Goal: Communication & Community: Participate in discussion

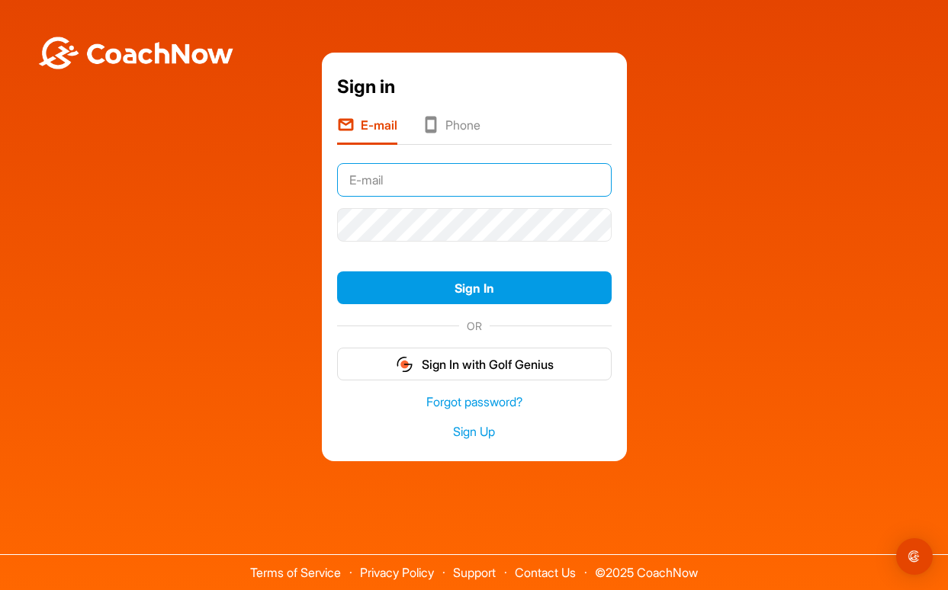
type input "[EMAIL_ADDRESS][DOMAIN_NAME]"
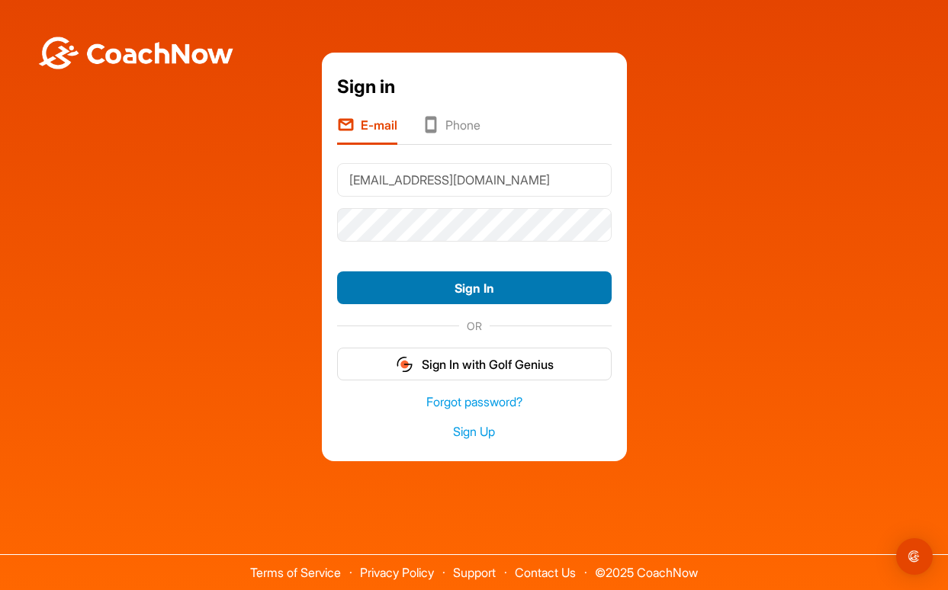
click at [467, 287] on button "Sign In" at bounding box center [474, 287] width 274 height 33
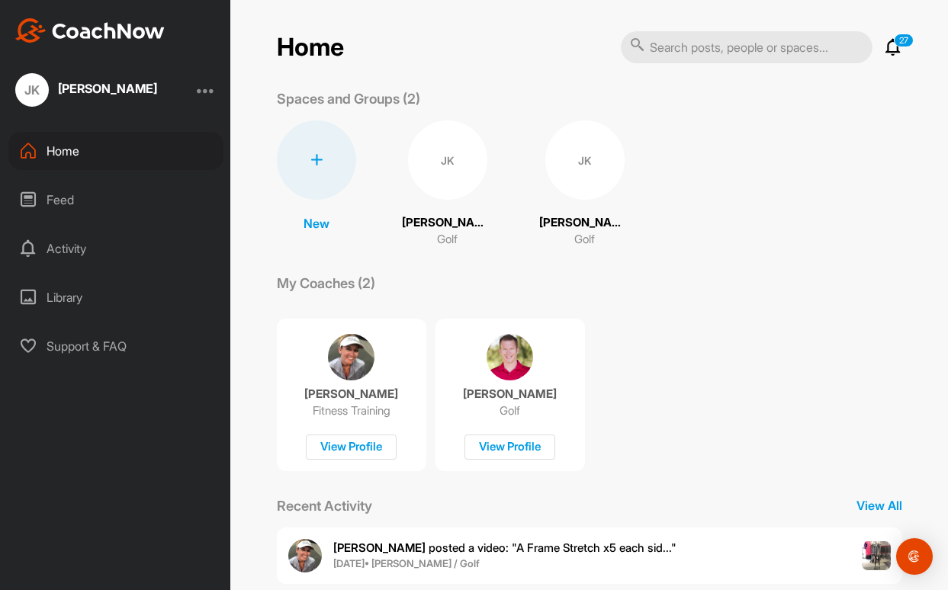
click at [56, 195] on div "Feed" at bounding box center [115, 200] width 215 height 38
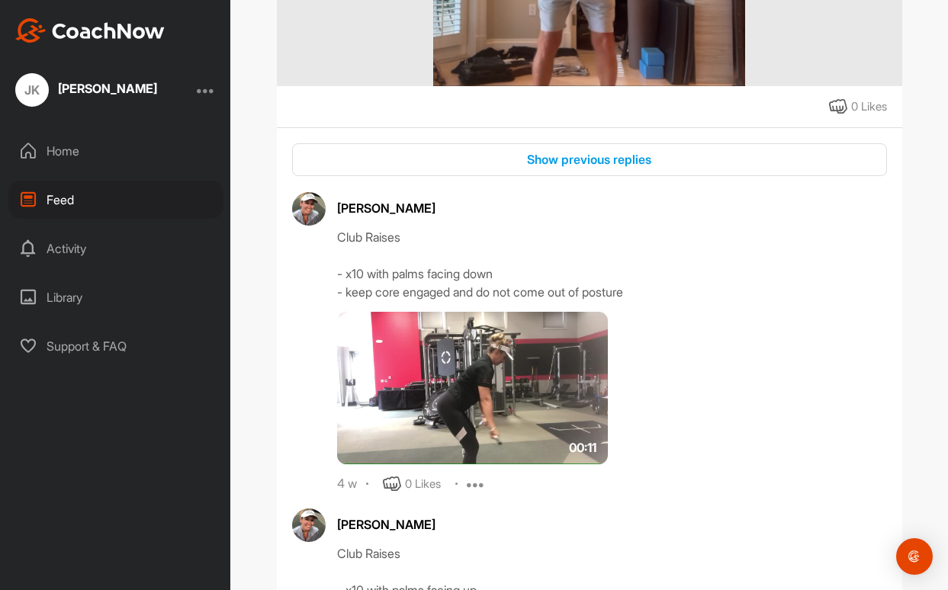
scroll to position [499, 0]
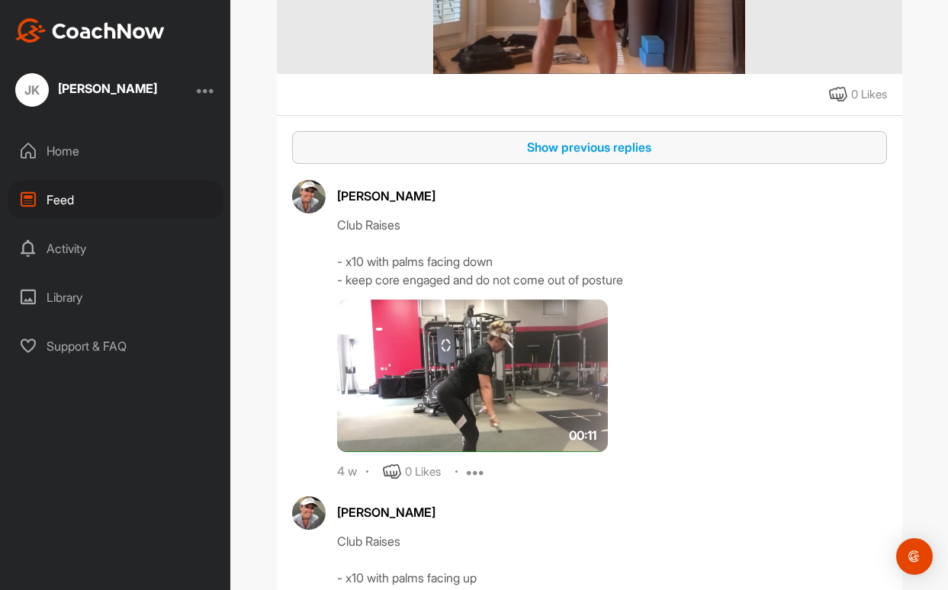
click at [588, 152] on div "Show previous replies" at bounding box center [589, 147] width 570 height 18
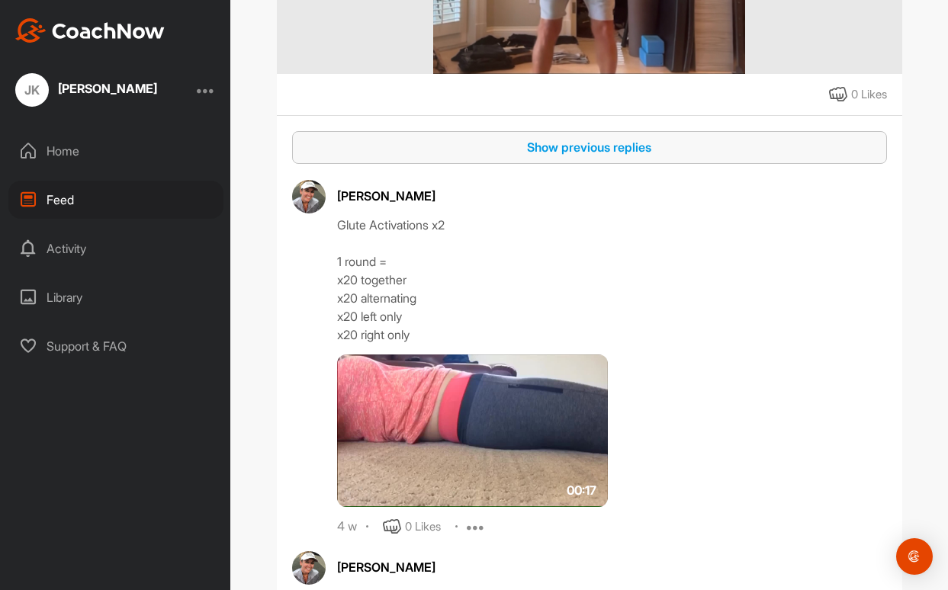
click at [588, 148] on div "Show previous replies" at bounding box center [589, 147] width 570 height 18
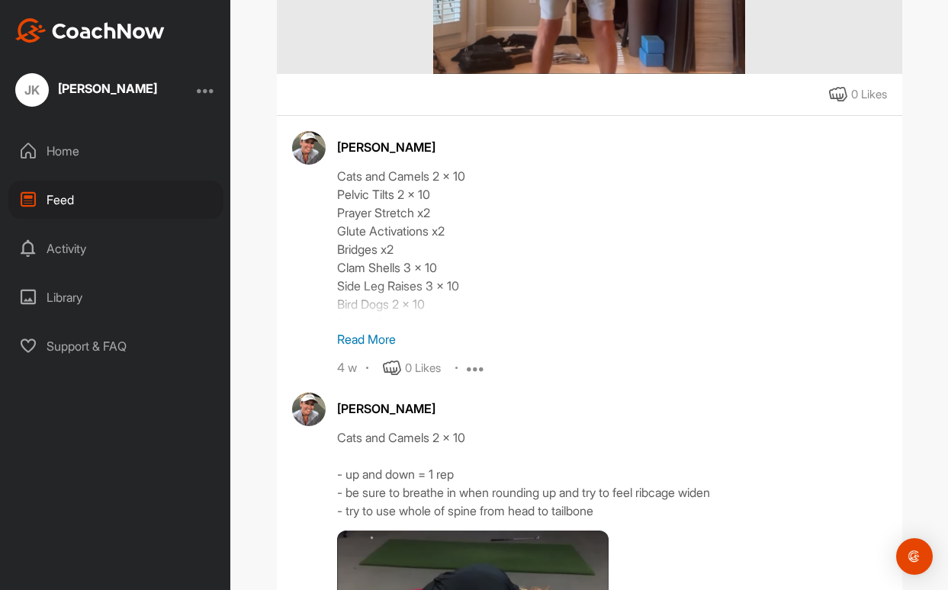
click at [367, 336] on p "Read More" at bounding box center [612, 339] width 550 height 18
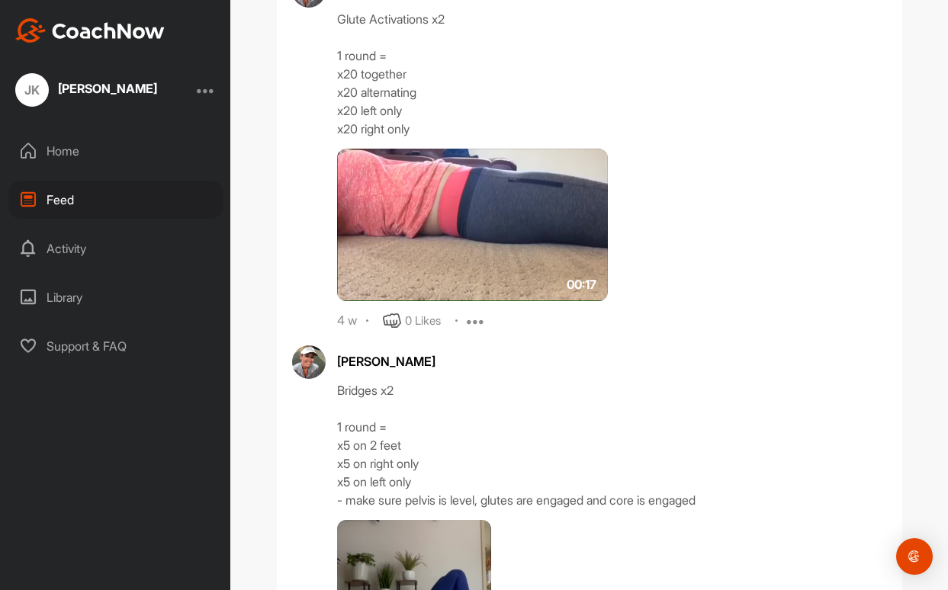
scroll to position [1923, 0]
click at [464, 220] on img at bounding box center [472, 225] width 271 height 152
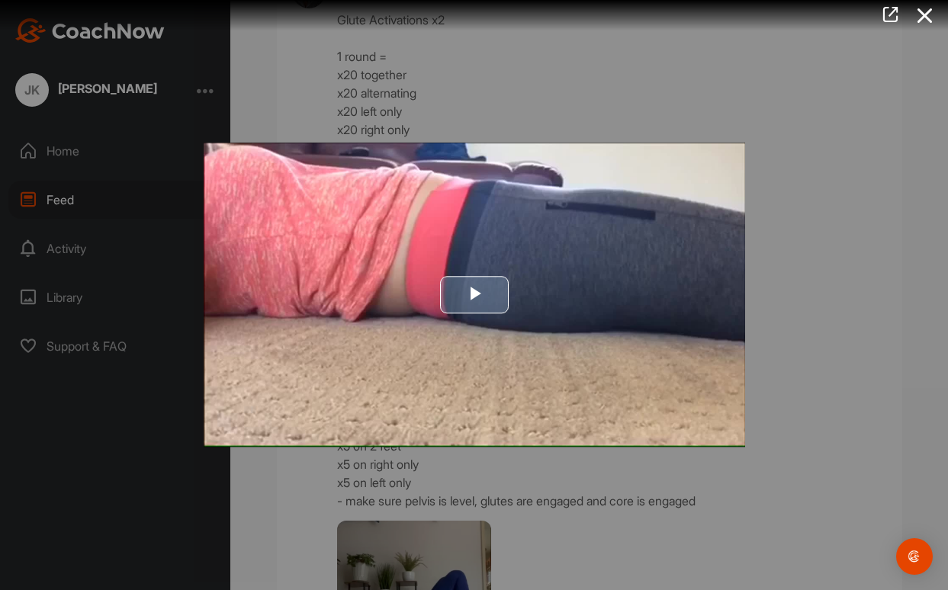
click at [474, 295] on span "Video Player" at bounding box center [474, 295] width 0 height 0
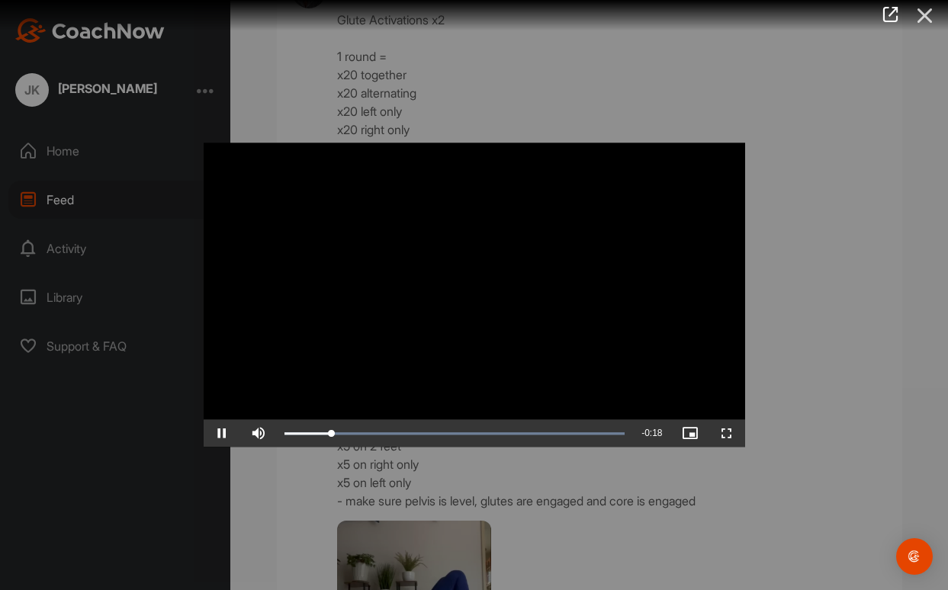
click at [921, 14] on icon at bounding box center [924, 16] width 35 height 28
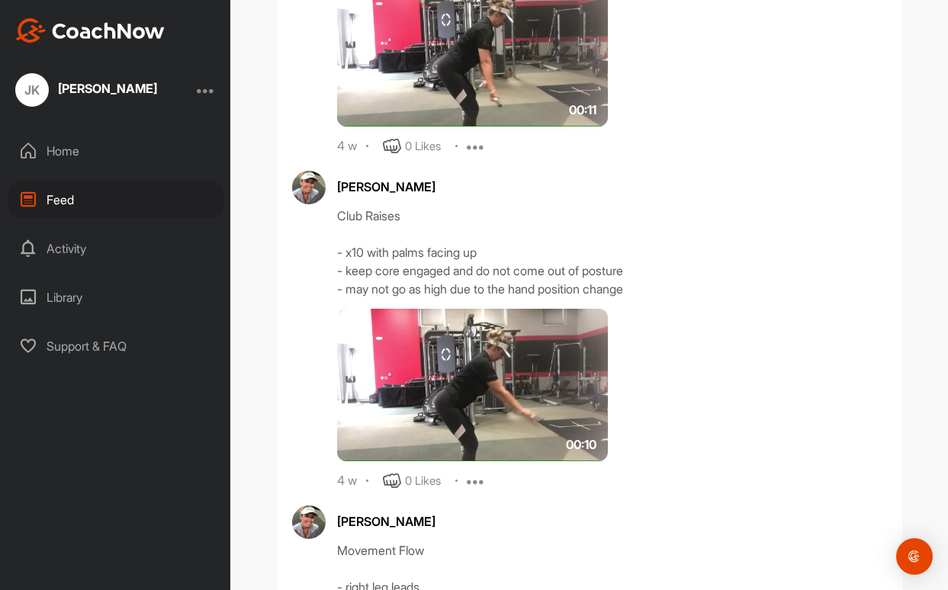
scroll to position [4610, 0]
